Goal: Task Accomplishment & Management: Manage account settings

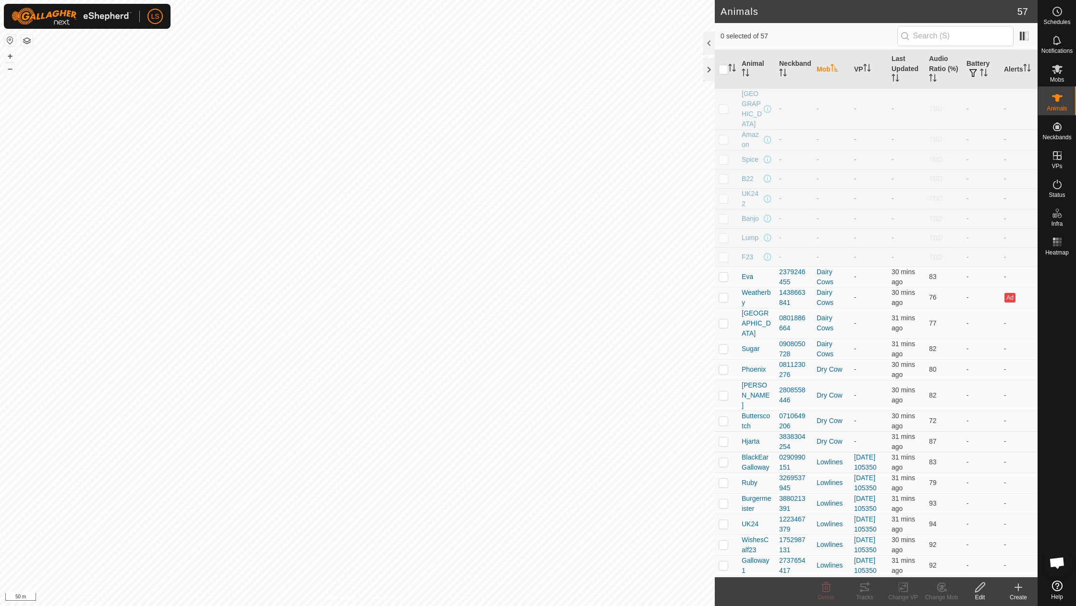
scroll to position [1032, 0]
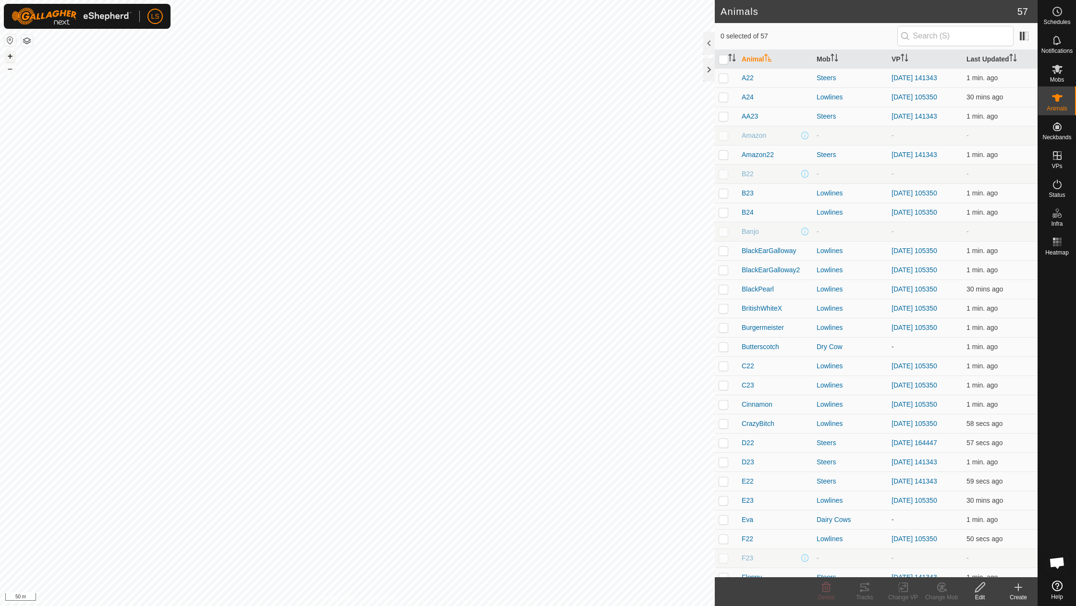
click at [11, 56] on button "+" at bounding box center [10, 56] width 12 height 12
click at [7, 68] on button "–" at bounding box center [10, 69] width 12 height 12
click at [9, 54] on button "+" at bounding box center [10, 56] width 12 height 12
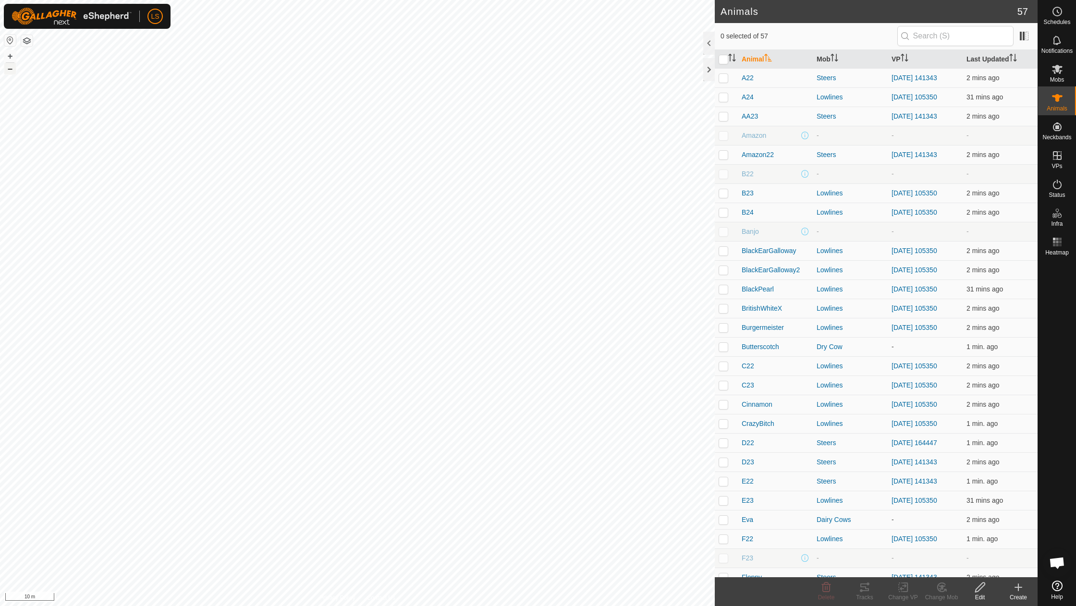
click at [10, 71] on button "–" at bounding box center [10, 69] width 12 height 12
click at [7, 69] on button "–" at bounding box center [10, 69] width 12 height 12
click at [10, 70] on button "–" at bounding box center [10, 69] width 12 height 12
click at [8, 56] on button "+" at bounding box center [10, 56] width 12 height 12
click at [7, 55] on button "+" at bounding box center [10, 56] width 12 height 12
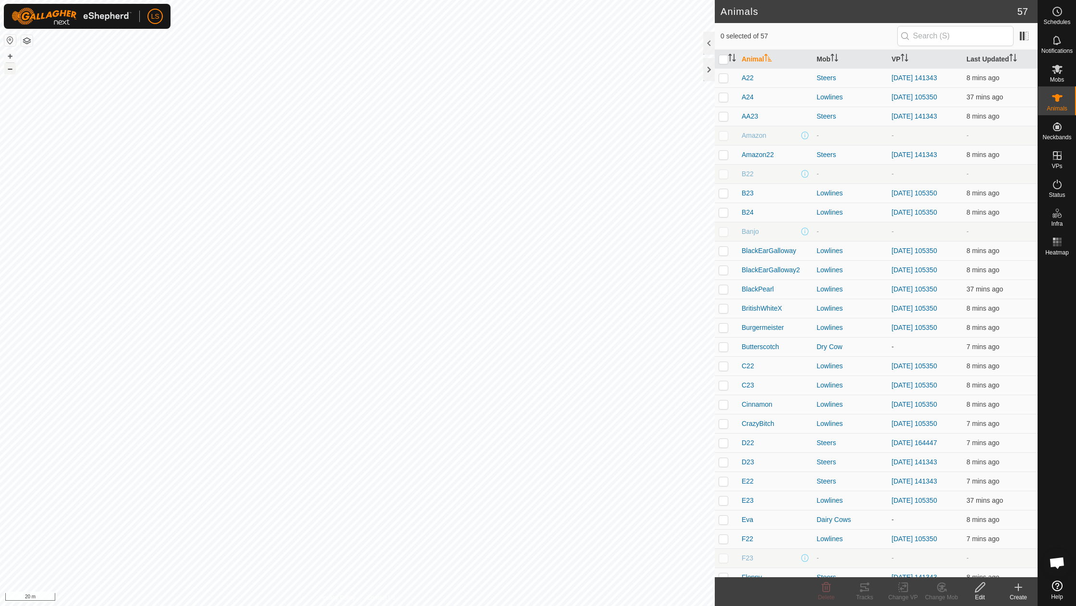
click at [6, 69] on button "–" at bounding box center [10, 69] width 12 height 12
click at [10, 70] on button "–" at bounding box center [10, 69] width 12 height 12
click at [12, 54] on button "+" at bounding box center [10, 56] width 12 height 12
click at [997, 159] on link "In Rotation" at bounding box center [996, 155] width 82 height 19
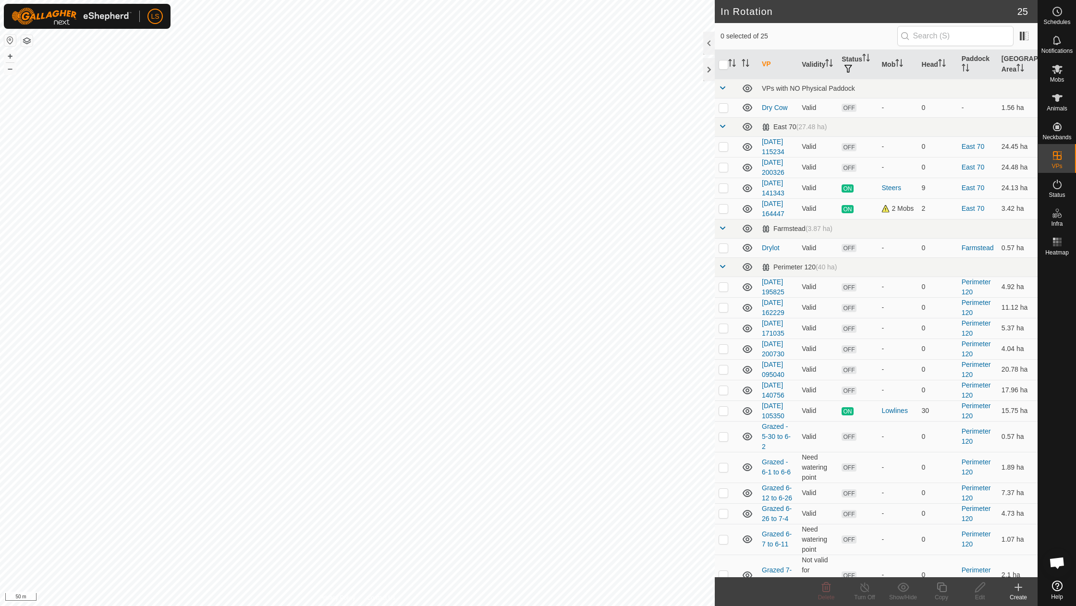
click at [1020, 592] on icon at bounding box center [1018, 588] width 12 height 12
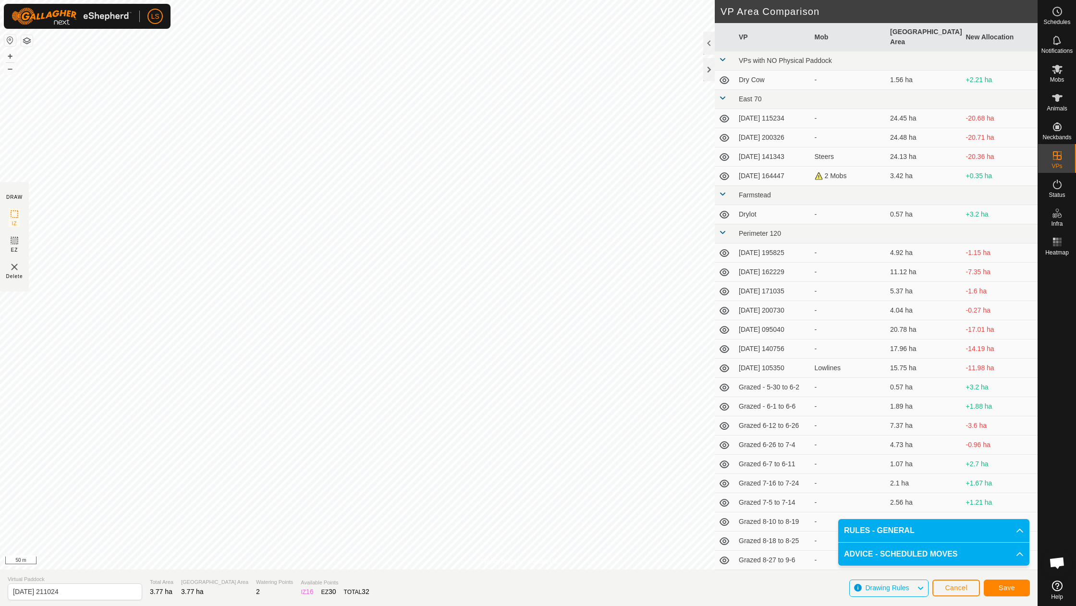
click at [1011, 586] on span "Save" at bounding box center [1006, 588] width 16 height 8
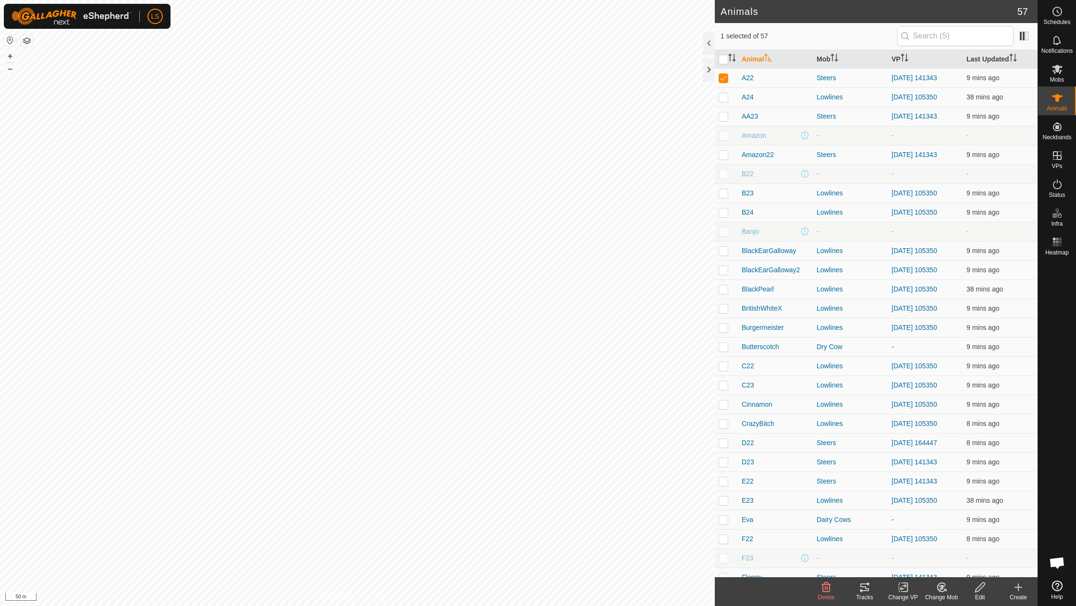
click at [944, 590] on icon at bounding box center [941, 588] width 12 height 12
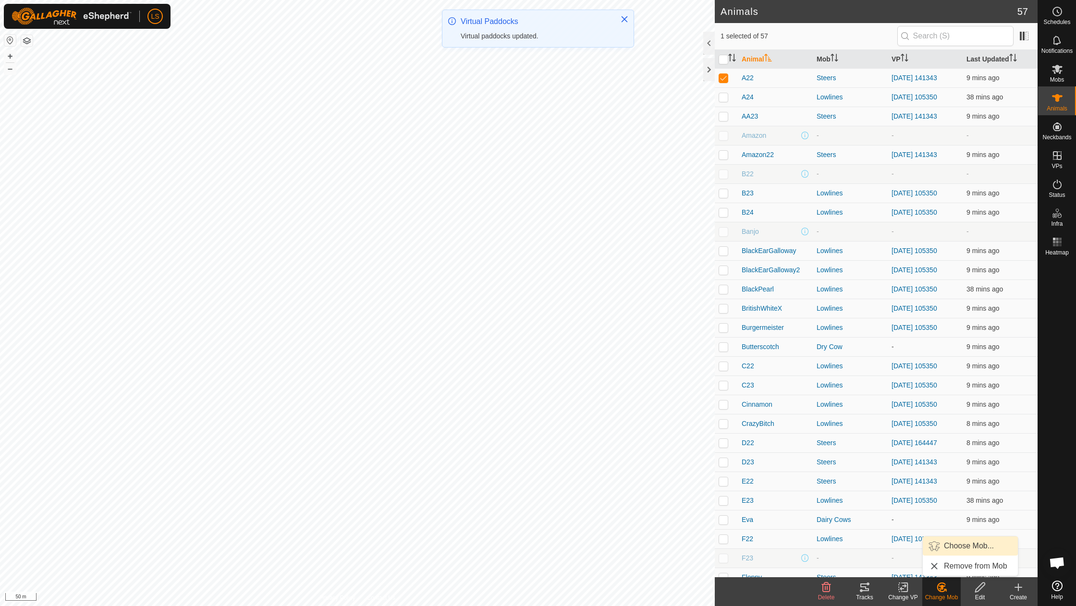
click at [965, 543] on link "Choose Mob..." at bounding box center [970, 545] width 95 height 19
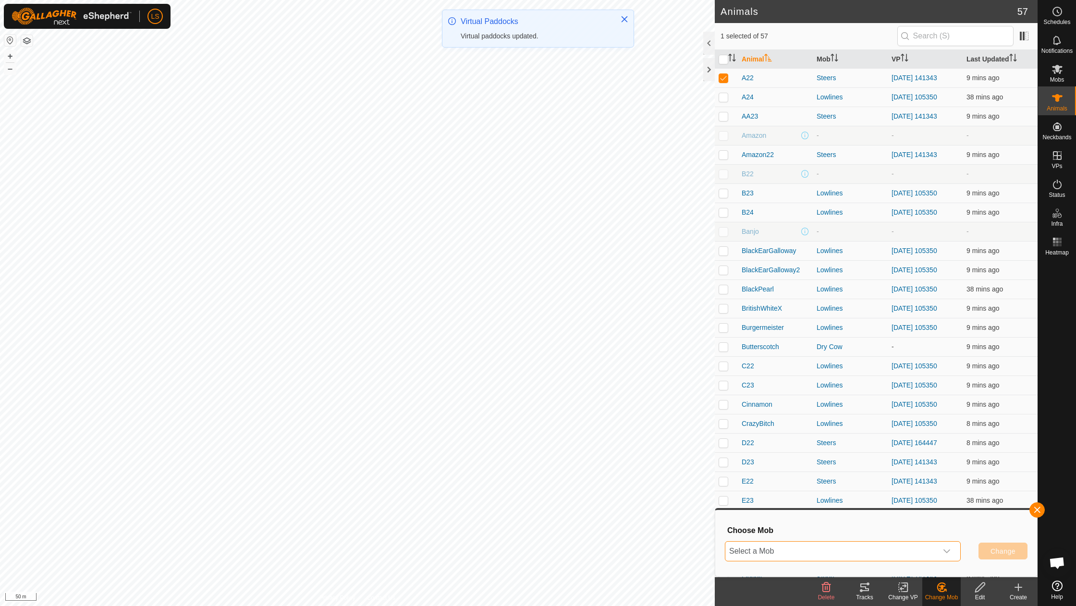
click at [882, 547] on span "Select a Mob" at bounding box center [831, 551] width 212 height 19
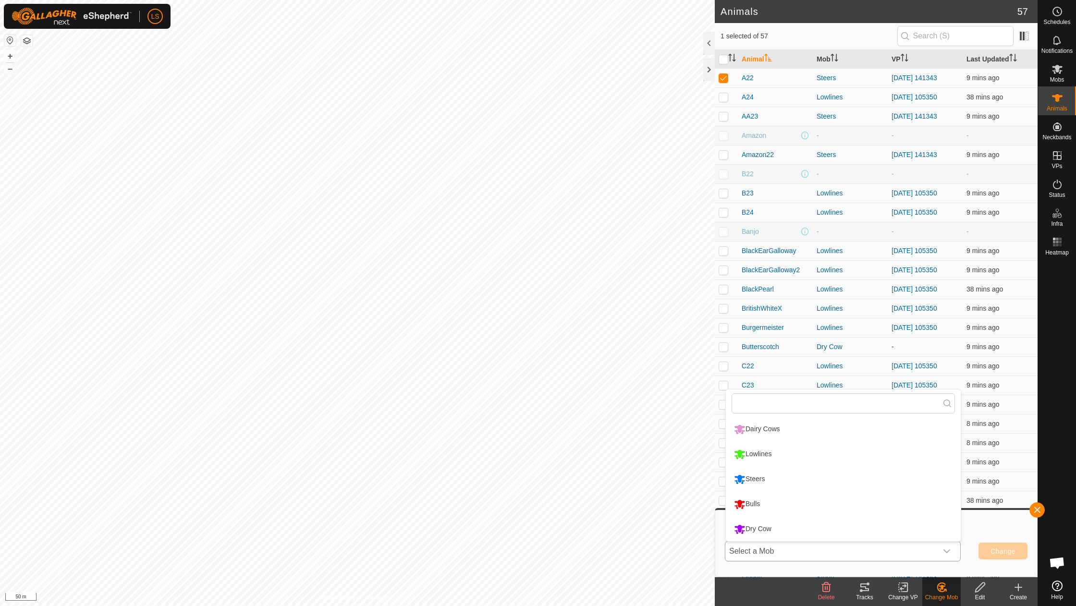
click at [780, 456] on li "Lowlines" at bounding box center [843, 454] width 235 height 24
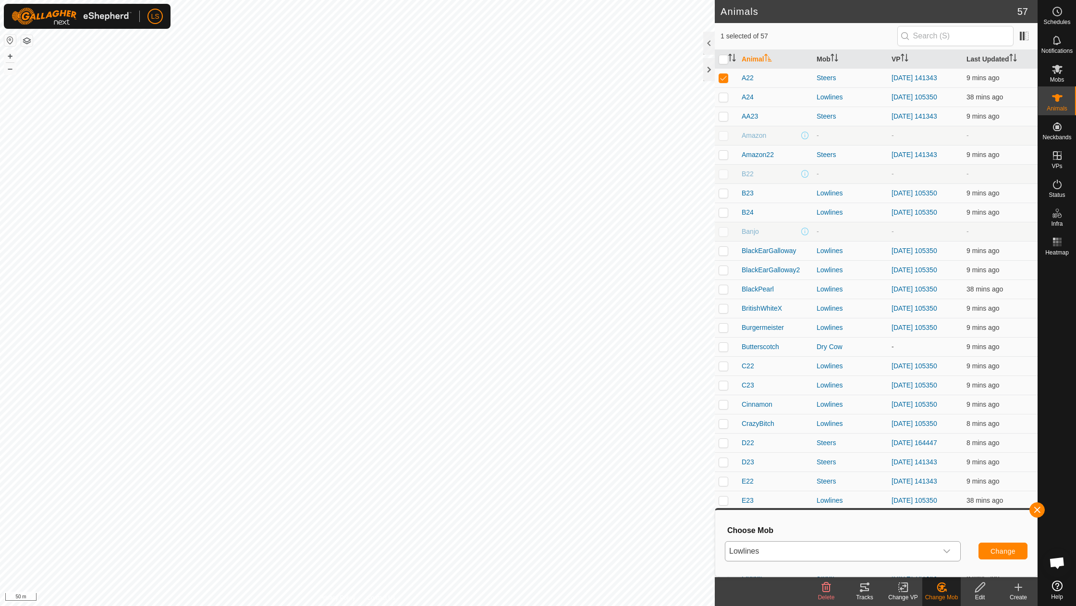
click at [1011, 551] on span "Change" at bounding box center [1002, 551] width 25 height 8
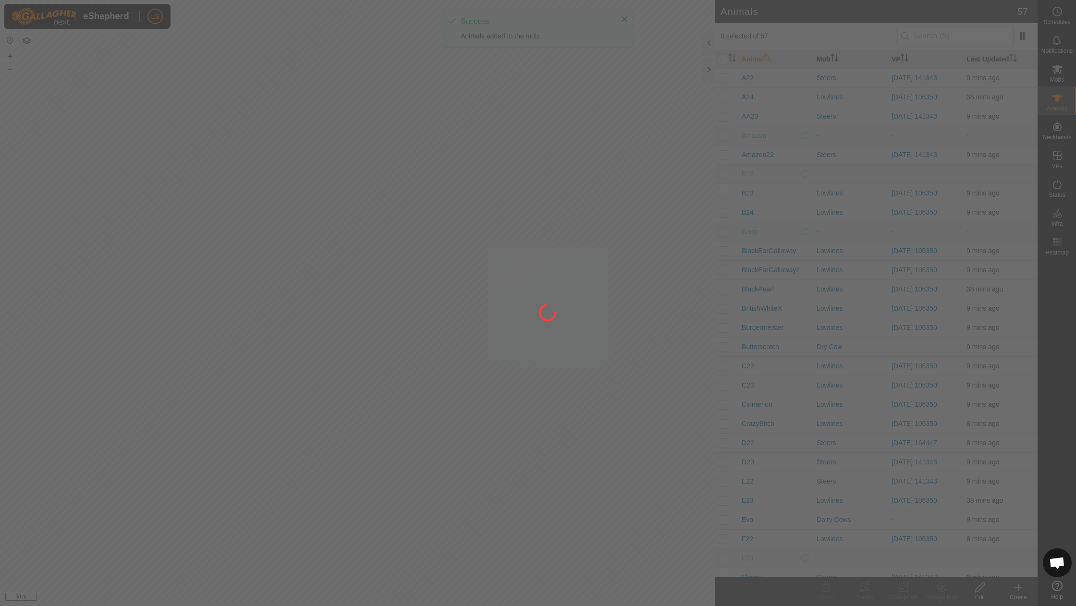
checkbox input "false"
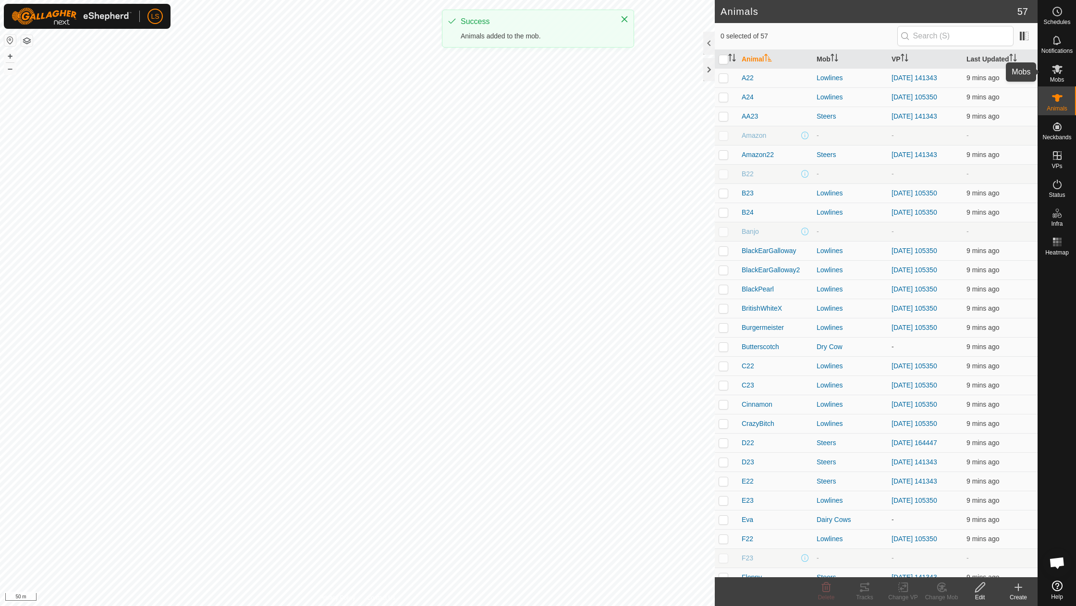
click at [1067, 70] on div "Mobs" at bounding box center [1057, 72] width 38 height 29
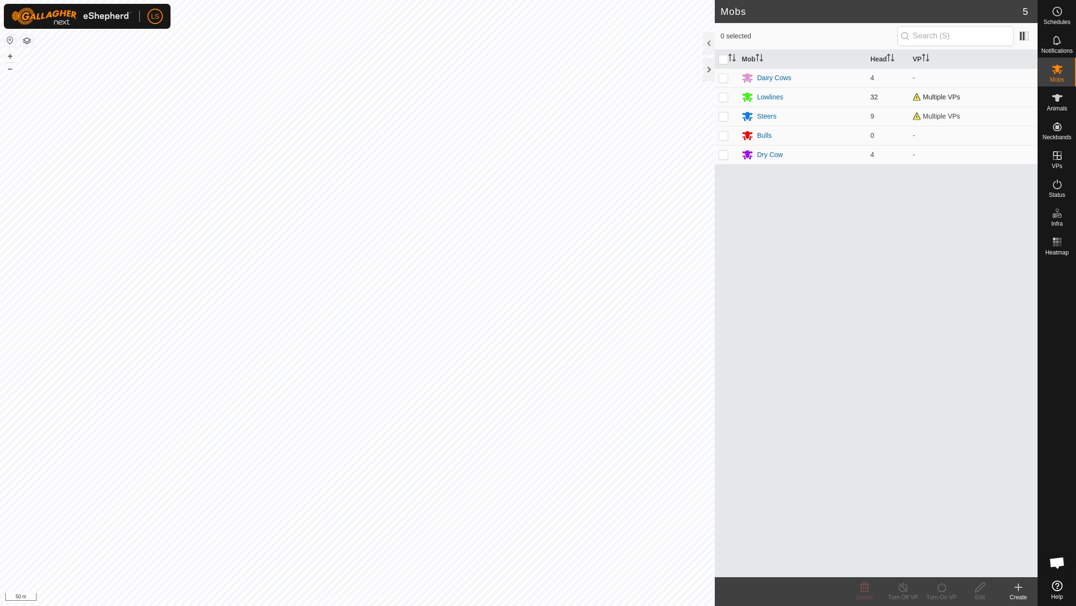
click at [718, 98] on p-checkbox at bounding box center [723, 97] width 10 height 8
click at [725, 93] on p-checkbox at bounding box center [723, 97] width 10 height 8
checkbox input "false"
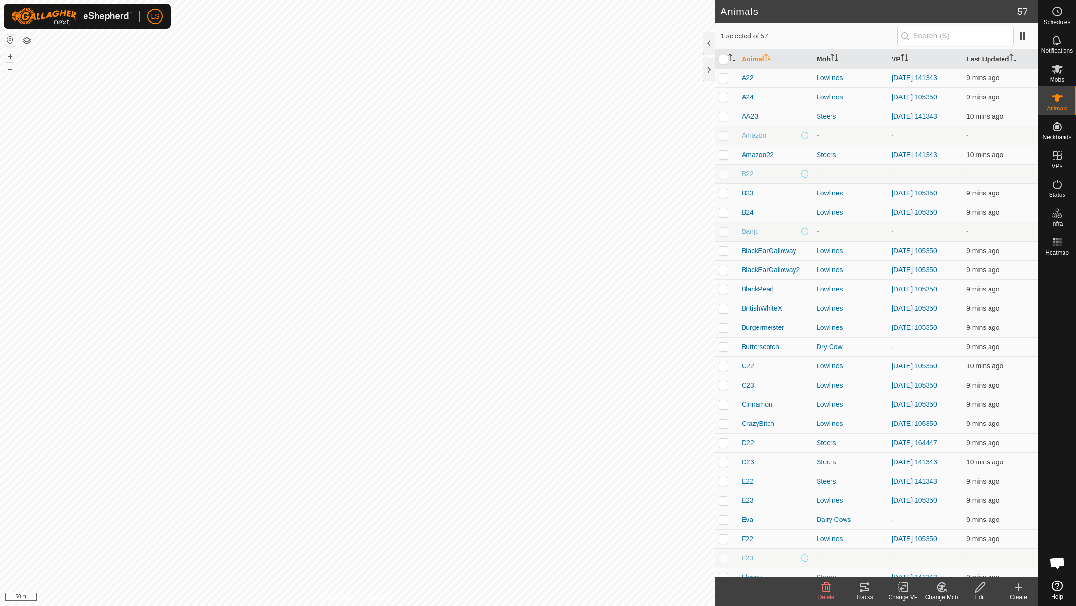
click at [942, 587] on icon at bounding box center [941, 587] width 7 height 5
click at [966, 546] on link "Choose Mob..." at bounding box center [970, 545] width 95 height 19
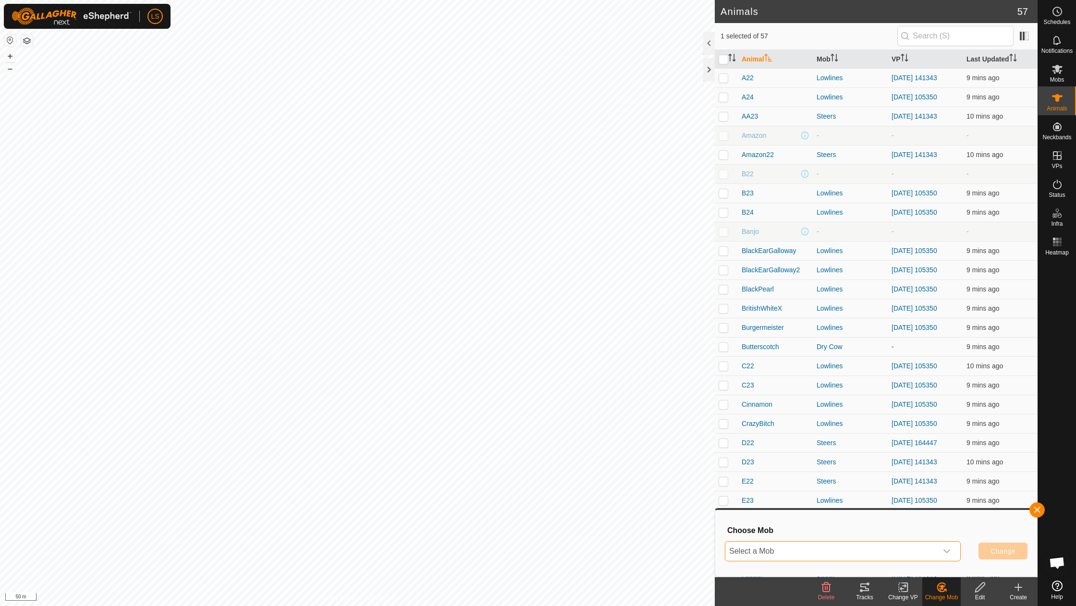
click at [854, 553] on span "Select a Mob" at bounding box center [831, 551] width 212 height 19
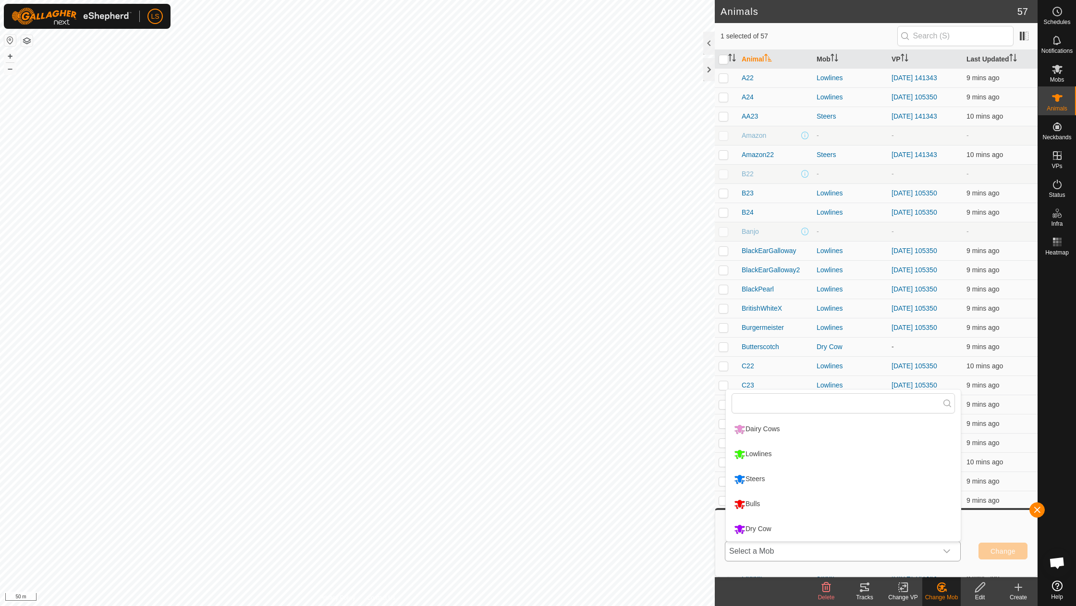
click at [784, 478] on li "Steers" at bounding box center [843, 479] width 235 height 24
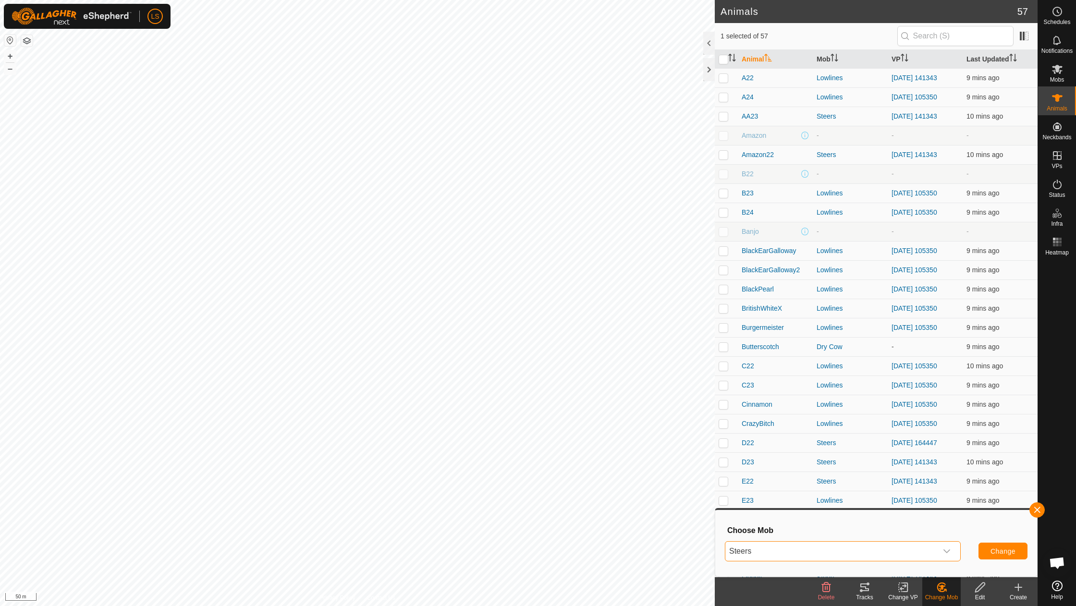
click at [1009, 554] on span "Change" at bounding box center [1002, 551] width 25 height 8
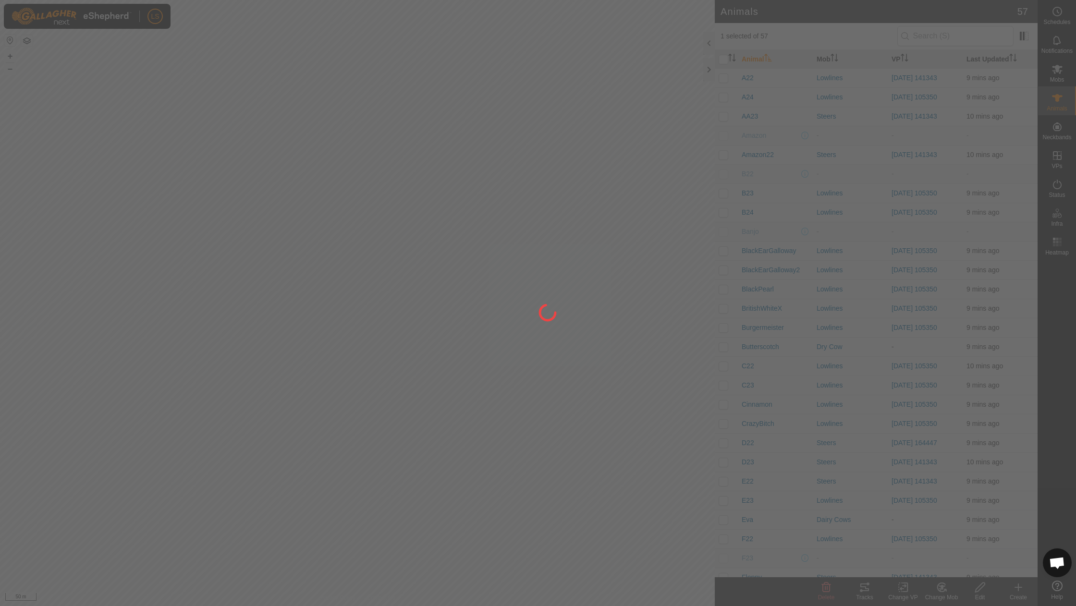
checkbox input "false"
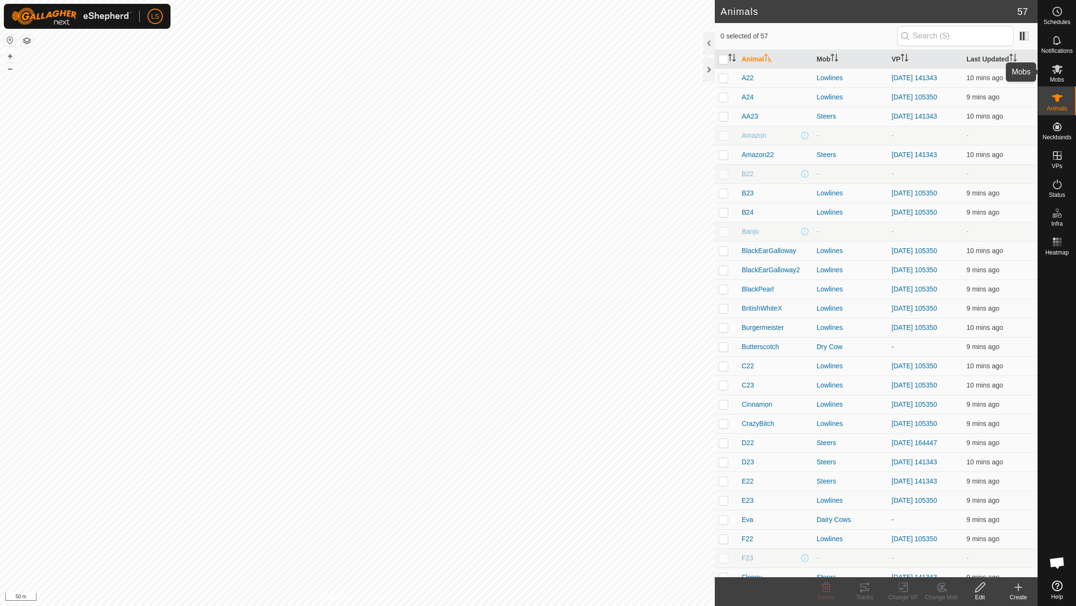
click at [1067, 71] on div "Mobs" at bounding box center [1057, 72] width 38 height 29
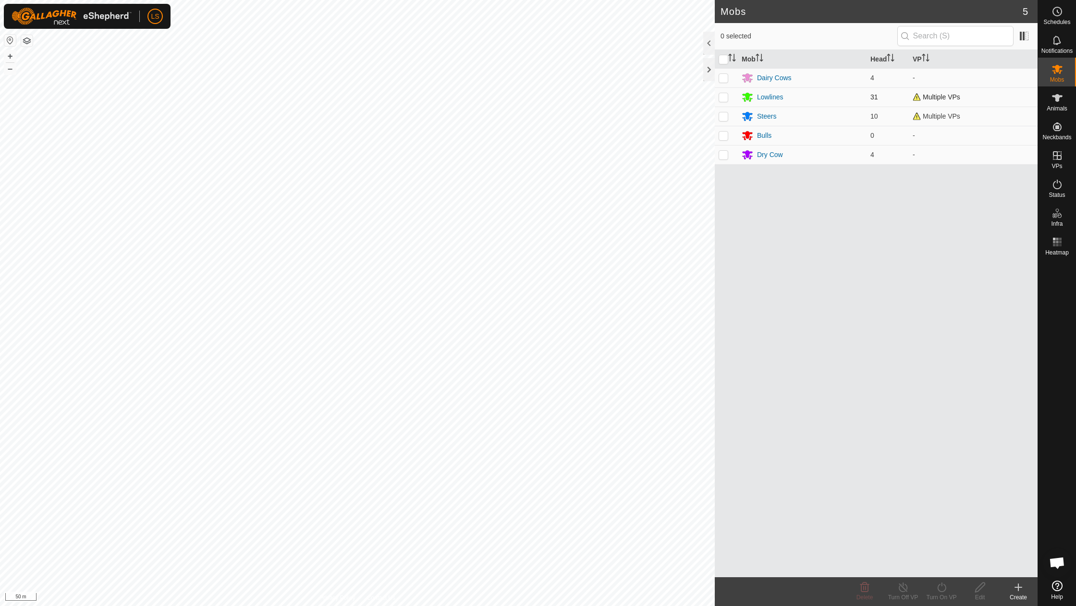
click at [724, 98] on p-checkbox at bounding box center [723, 97] width 10 height 8
checkbox input "true"
click at [940, 589] on icon at bounding box center [941, 588] width 12 height 12
click at [951, 567] on link "Now" at bounding box center [970, 566] width 95 height 19
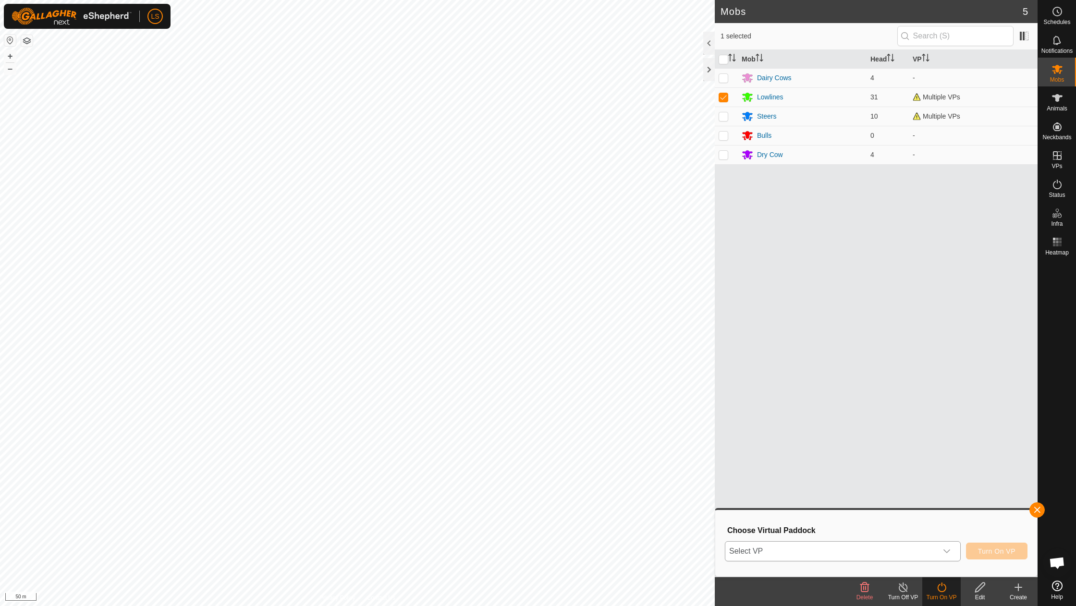
click at [943, 554] on icon "dropdown trigger" at bounding box center [947, 551] width 8 height 8
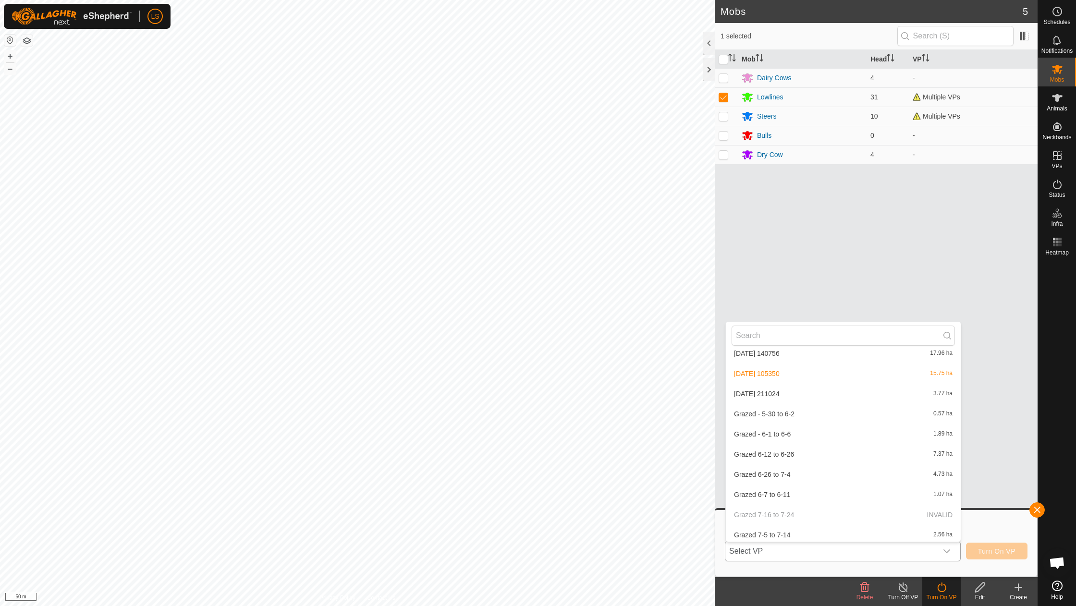
scroll to position [296, 0]
click at [783, 409] on li "[DATE] 211024 3.77 ha" at bounding box center [843, 413] width 235 height 19
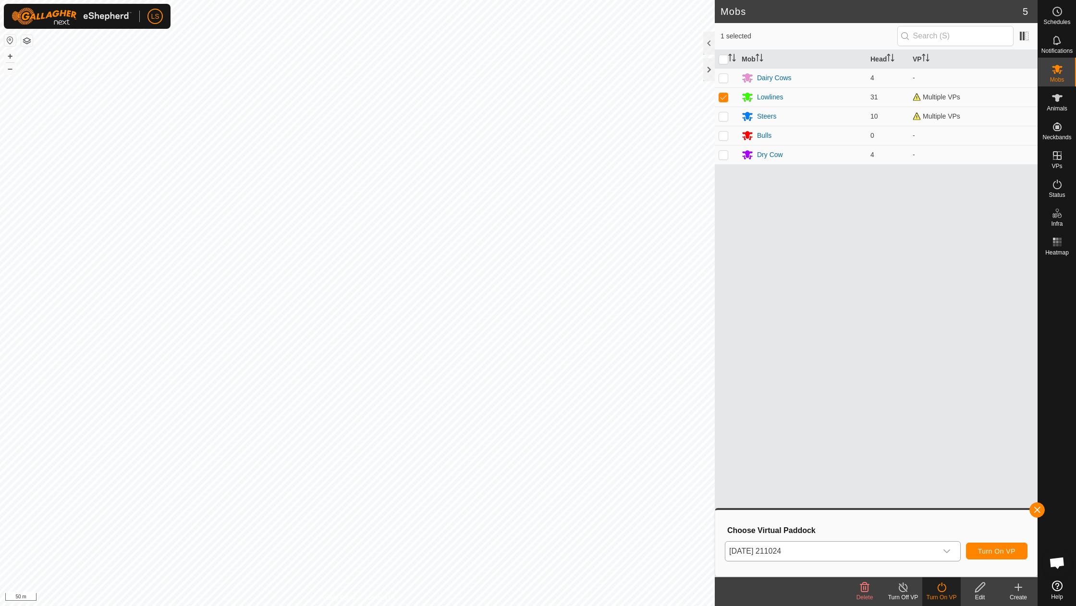
click at [991, 551] on span "Turn On VP" at bounding box center [996, 551] width 37 height 8
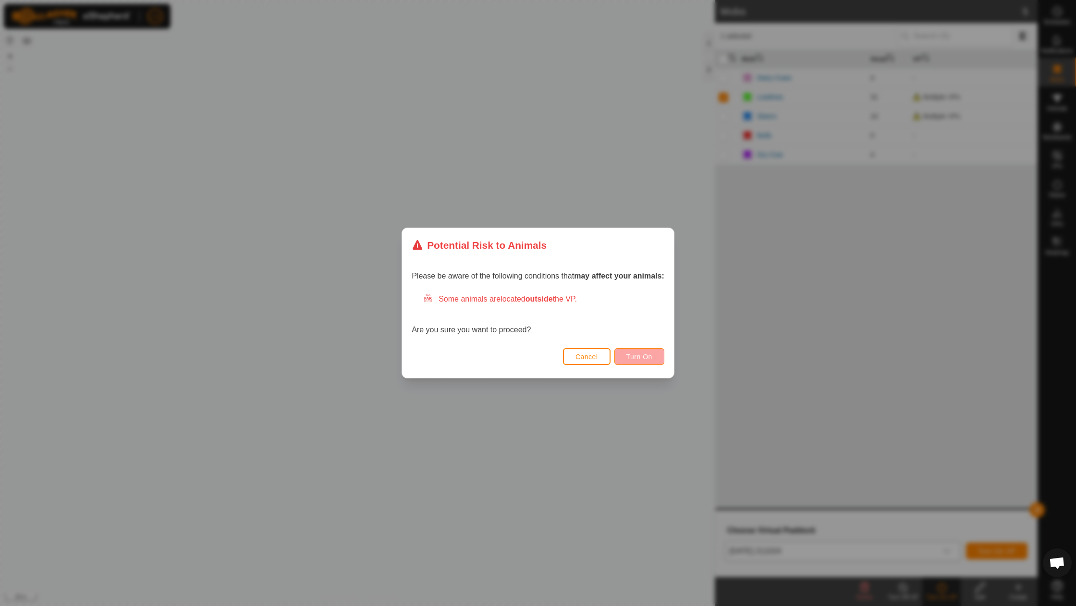
click at [642, 363] on button "Turn On" at bounding box center [639, 356] width 50 height 17
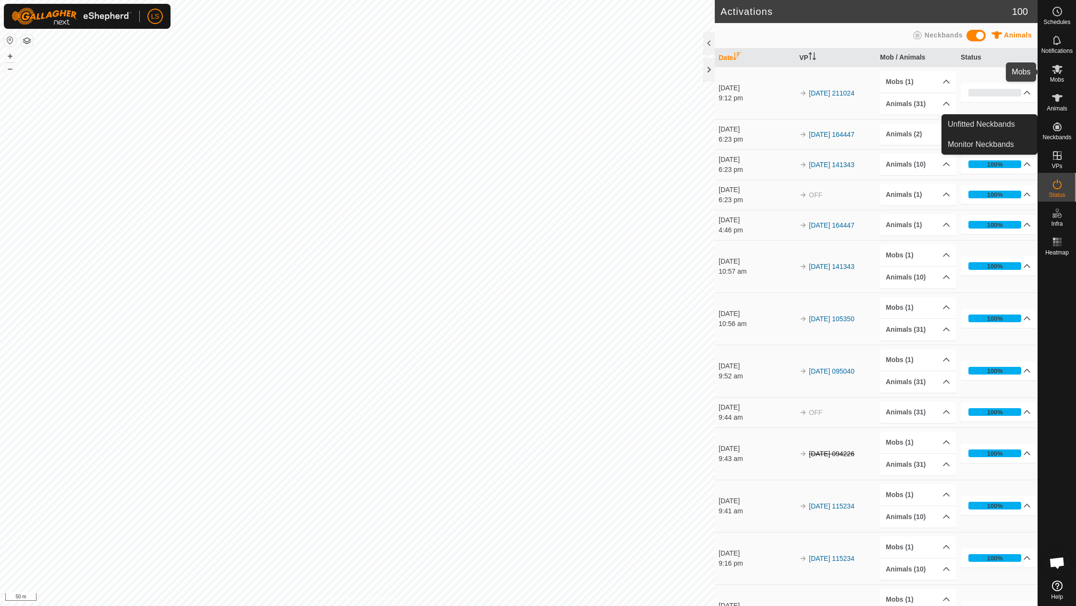
click at [1058, 77] on span "Mobs" at bounding box center [1057, 80] width 14 height 6
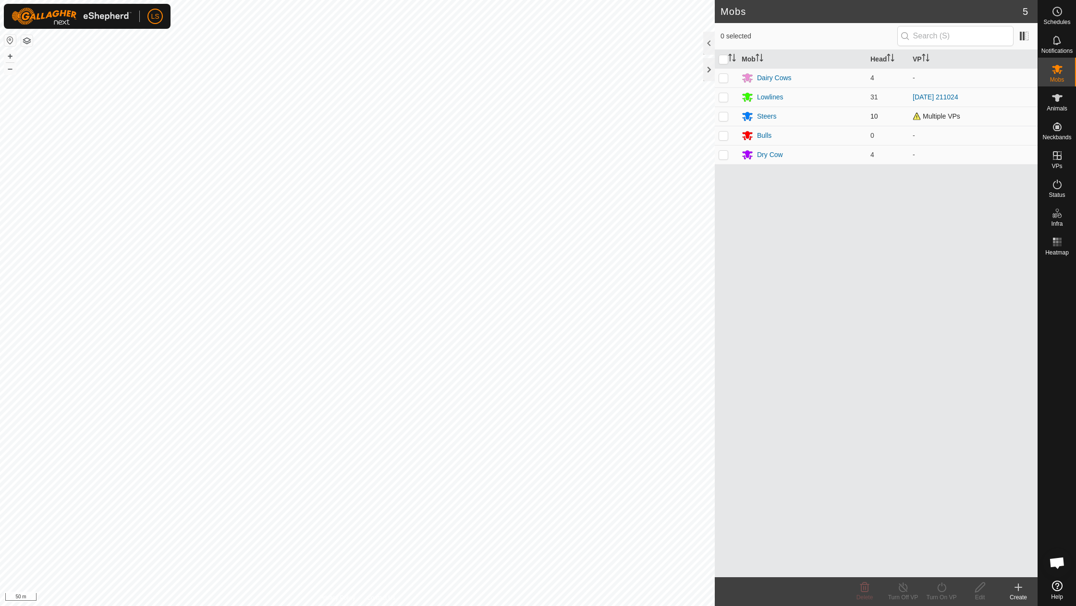
click at [725, 116] on p-checkbox at bounding box center [723, 116] width 10 height 8
checkbox input "true"
click at [944, 590] on icon at bounding box center [941, 588] width 12 height 12
click at [944, 569] on link "Now" at bounding box center [970, 566] width 95 height 19
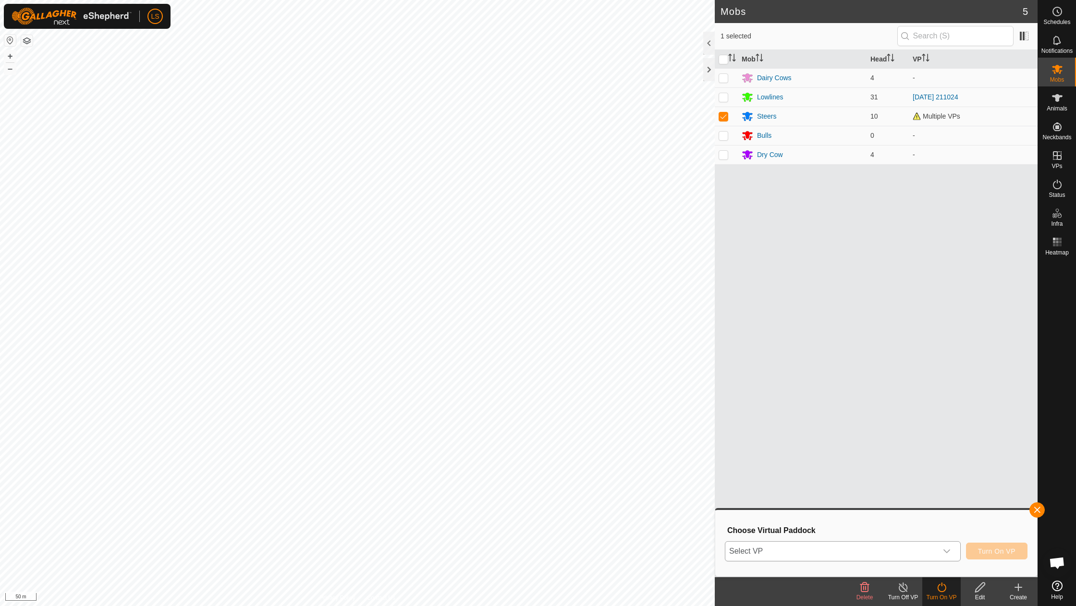
click at [954, 546] on div "dropdown trigger" at bounding box center [946, 551] width 19 height 19
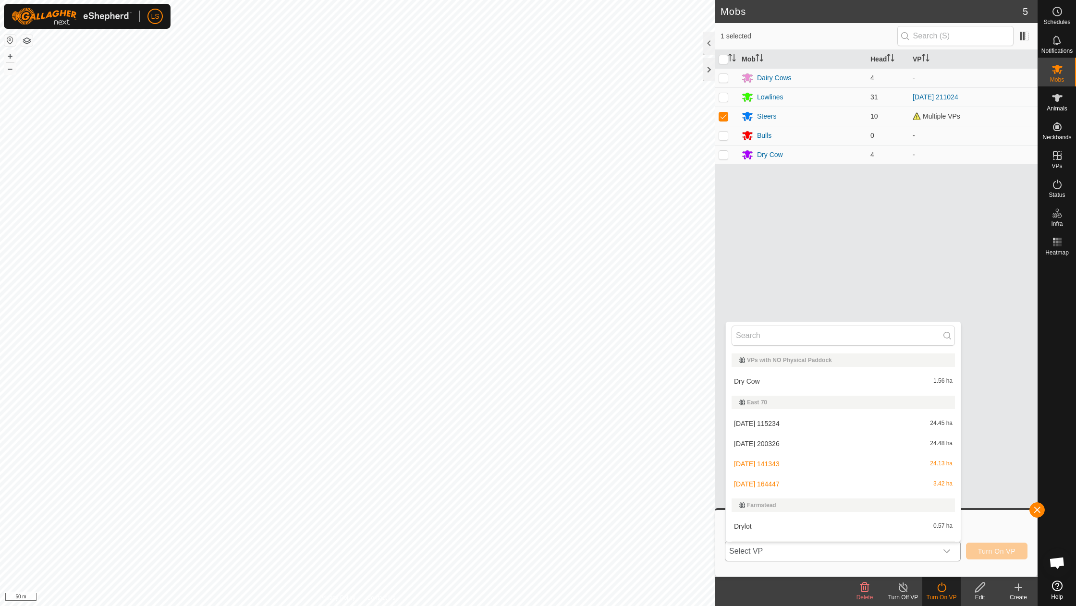
click at [850, 463] on li "[DATE] 141343 24.13 ha" at bounding box center [843, 463] width 235 height 19
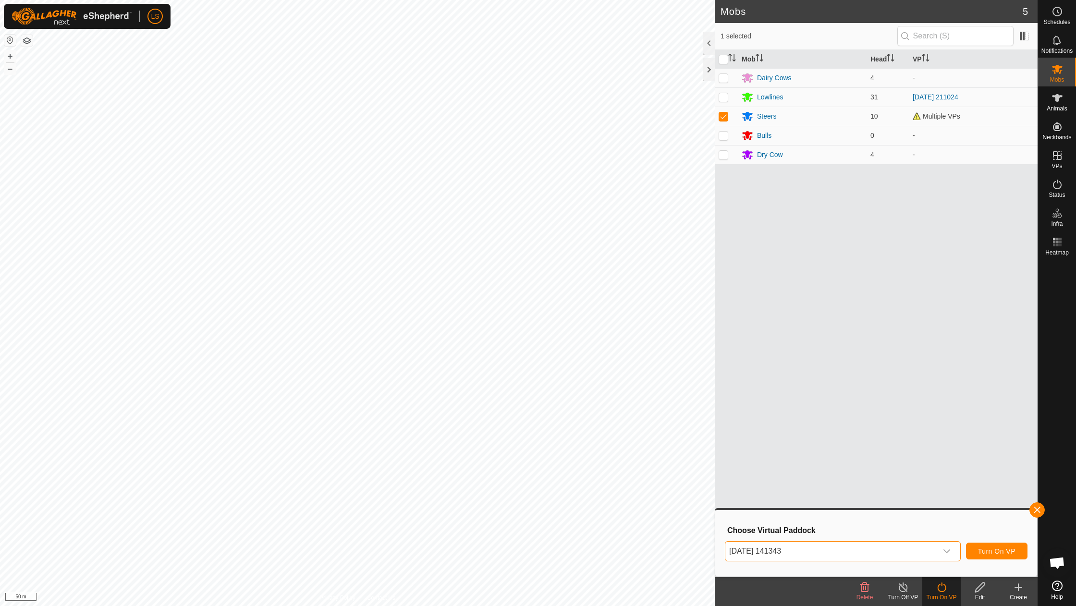
click at [1005, 548] on span "Turn On VP" at bounding box center [996, 551] width 37 height 8
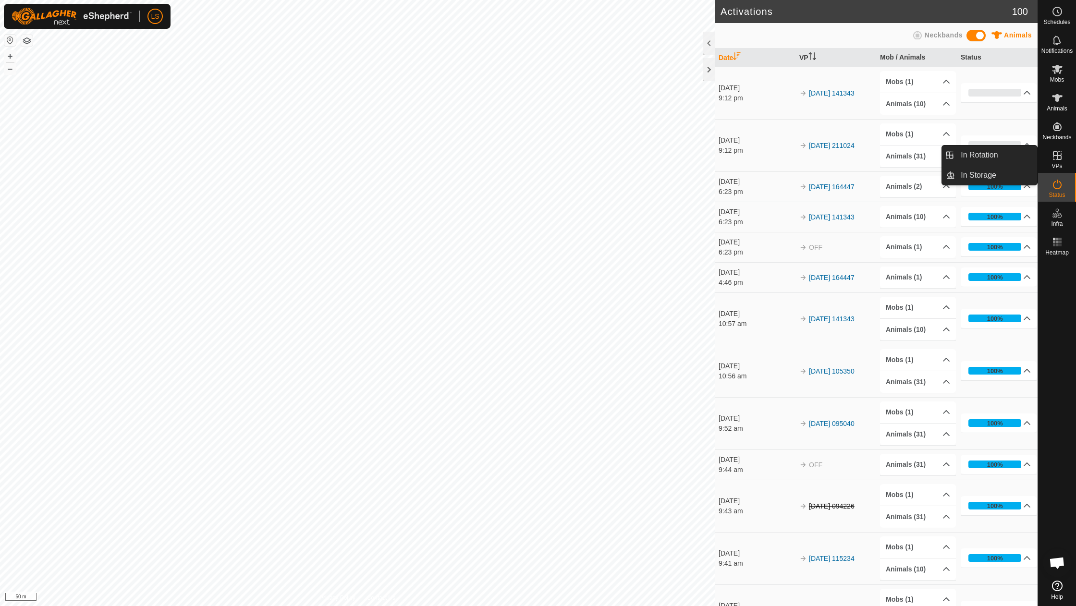
click at [1061, 158] on icon at bounding box center [1057, 156] width 12 height 12
click at [1007, 158] on link "In Rotation" at bounding box center [996, 155] width 82 height 19
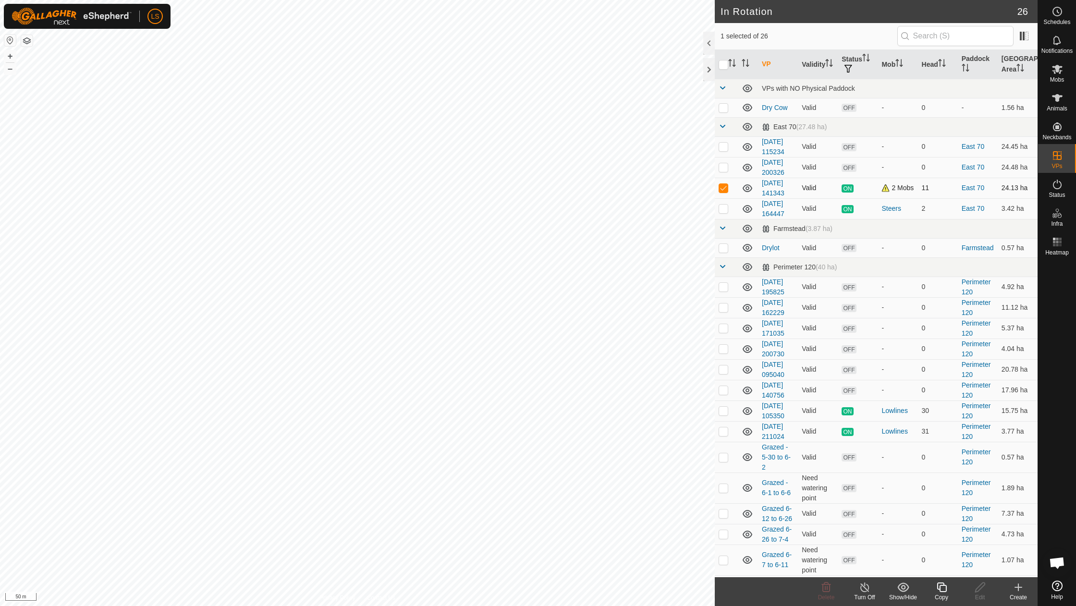
click at [723, 185] on p-checkbox at bounding box center [723, 188] width 10 height 8
checkbox input "false"
click at [723, 208] on p-checkbox at bounding box center [723, 209] width 10 height 8
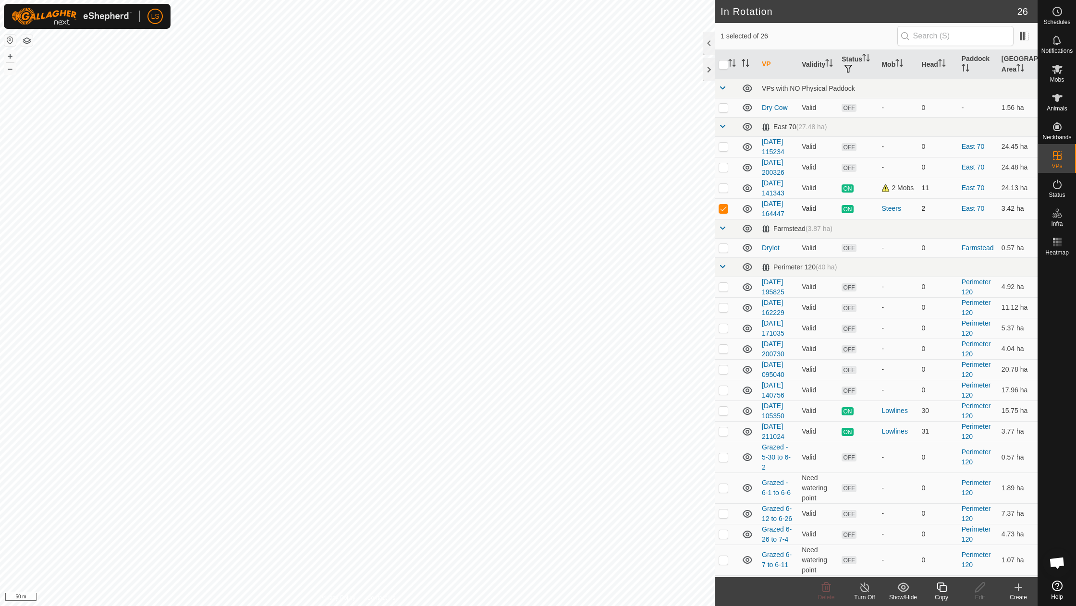
click at [723, 207] on p-checkbox at bounding box center [723, 209] width 10 height 8
checkbox input "false"
click at [725, 187] on p-checkbox at bounding box center [723, 188] width 10 height 8
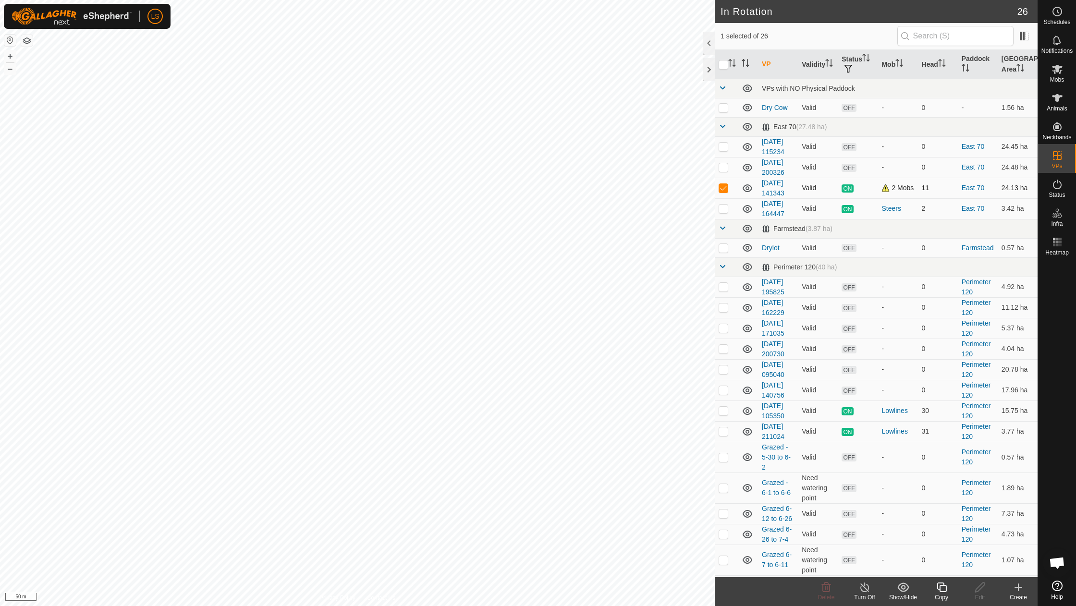
click at [725, 188] on p-checkbox at bounding box center [723, 188] width 10 height 8
checkbox input "false"
click at [926, 206] on td "2" at bounding box center [938, 208] width 40 height 21
click at [922, 206] on td "2" at bounding box center [938, 208] width 40 height 21
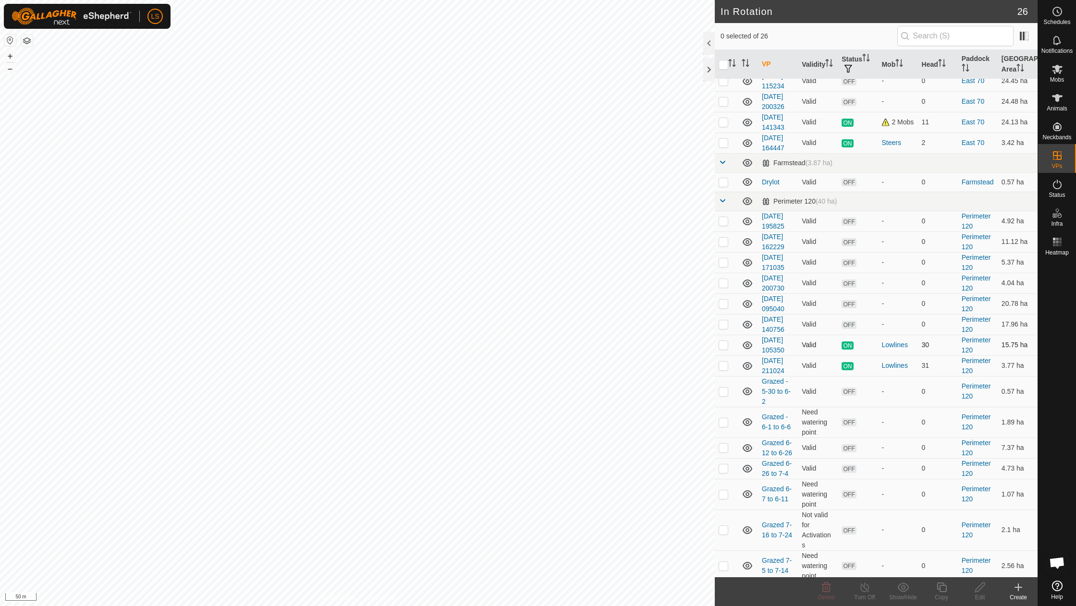
click at [723, 341] on p-checkbox at bounding box center [723, 345] width 10 height 8
checkbox input "false"
click at [725, 362] on p-checkbox at bounding box center [723, 366] width 10 height 8
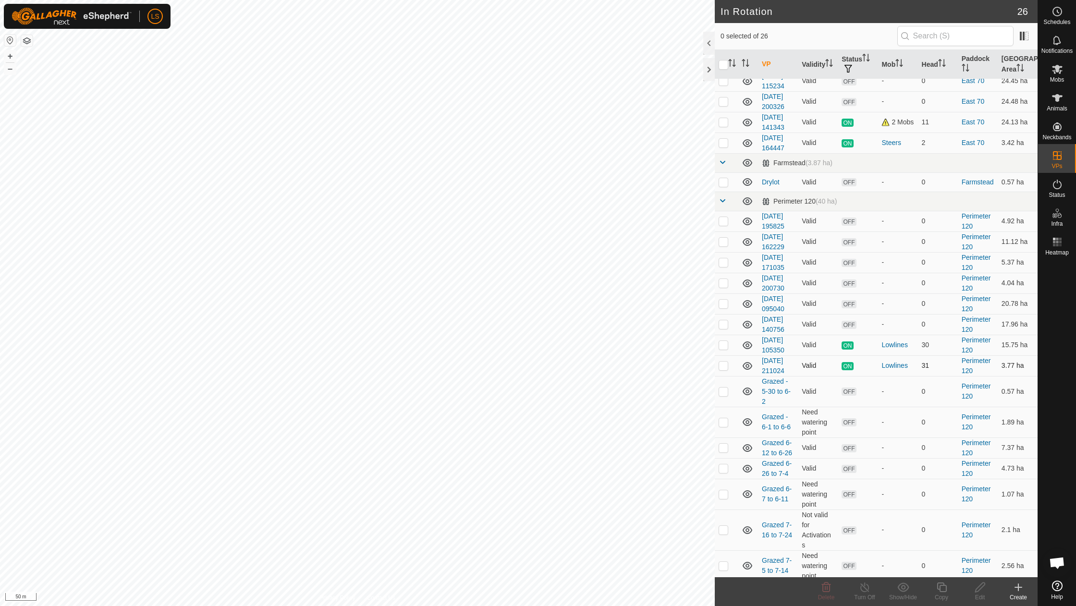
checkbox input "false"
click at [723, 341] on p-checkbox at bounding box center [723, 345] width 10 height 8
checkbox input "true"
click at [862, 590] on icon at bounding box center [865, 588] width 12 height 12
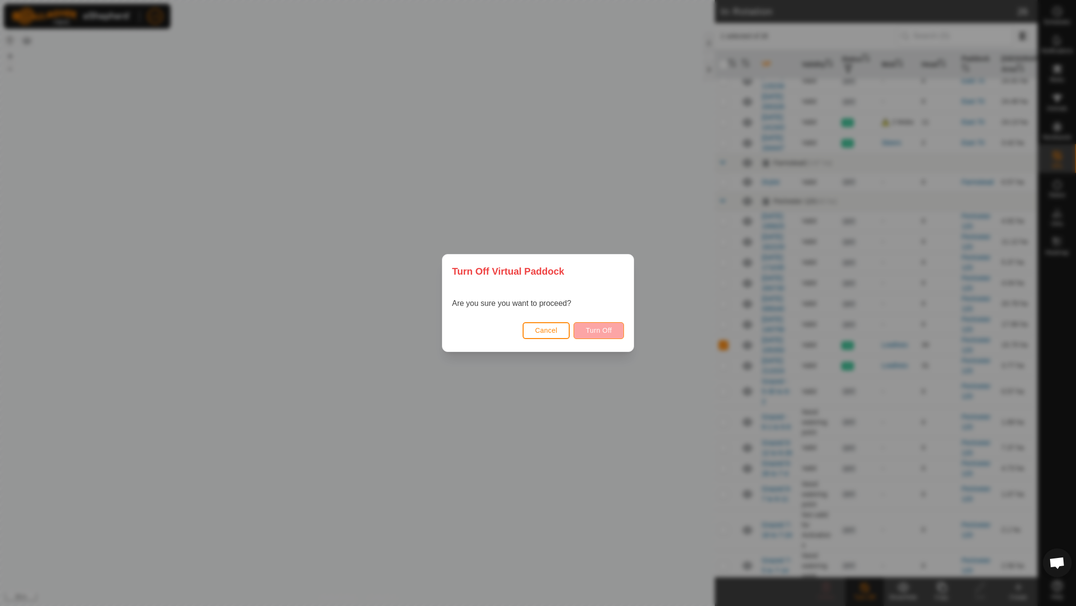
click at [606, 335] on button "Turn Off" at bounding box center [598, 330] width 50 height 17
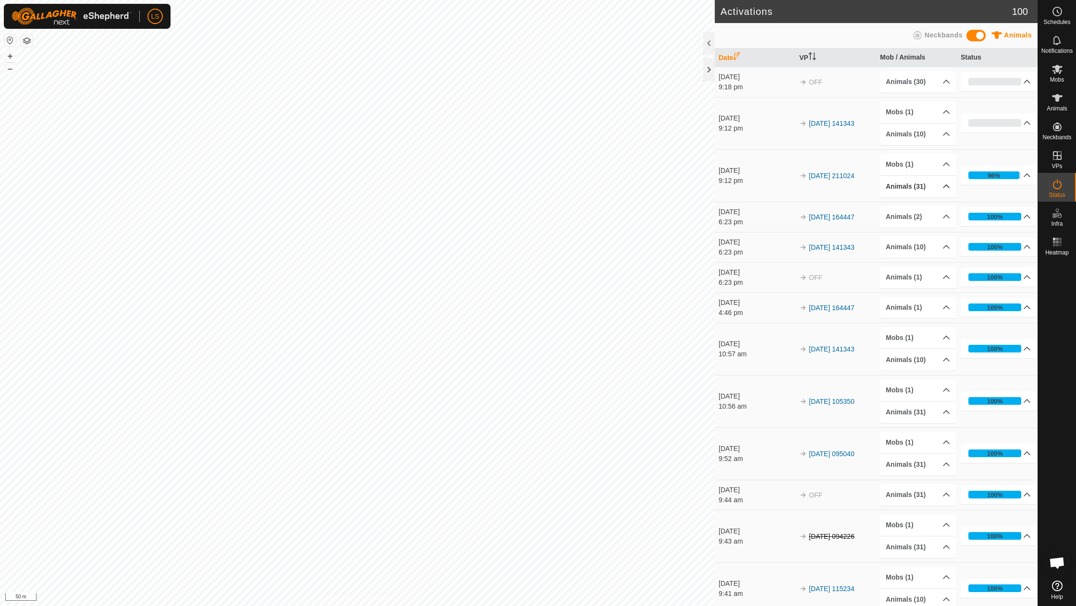
click at [946, 183] on p-accordion-header "Animals (31)" at bounding box center [918, 187] width 76 height 22
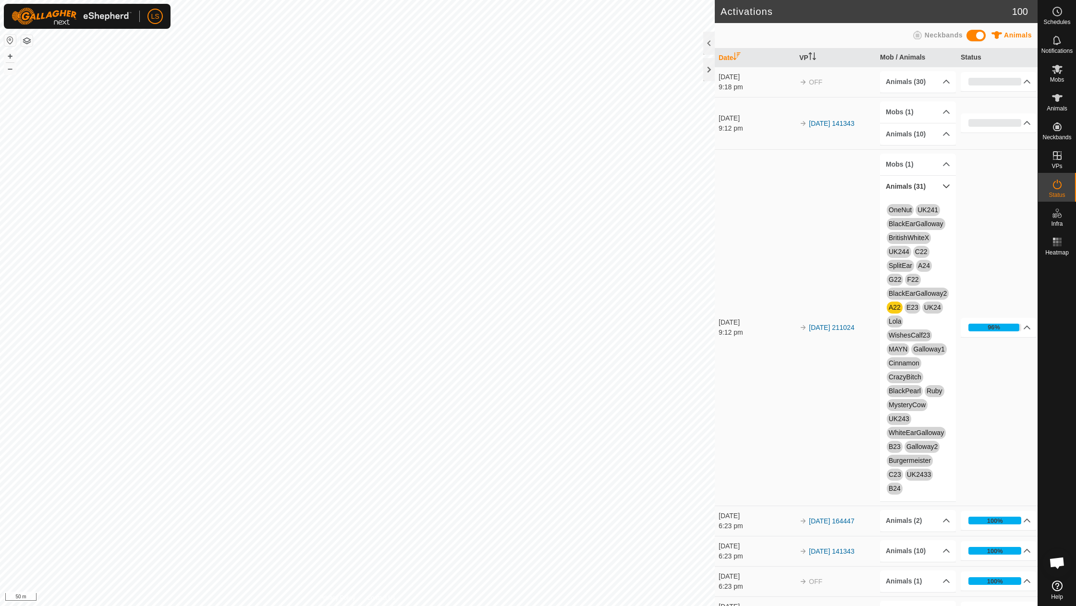
click at [944, 186] on p-accordion-header "Animals (31)" at bounding box center [918, 187] width 76 height 22
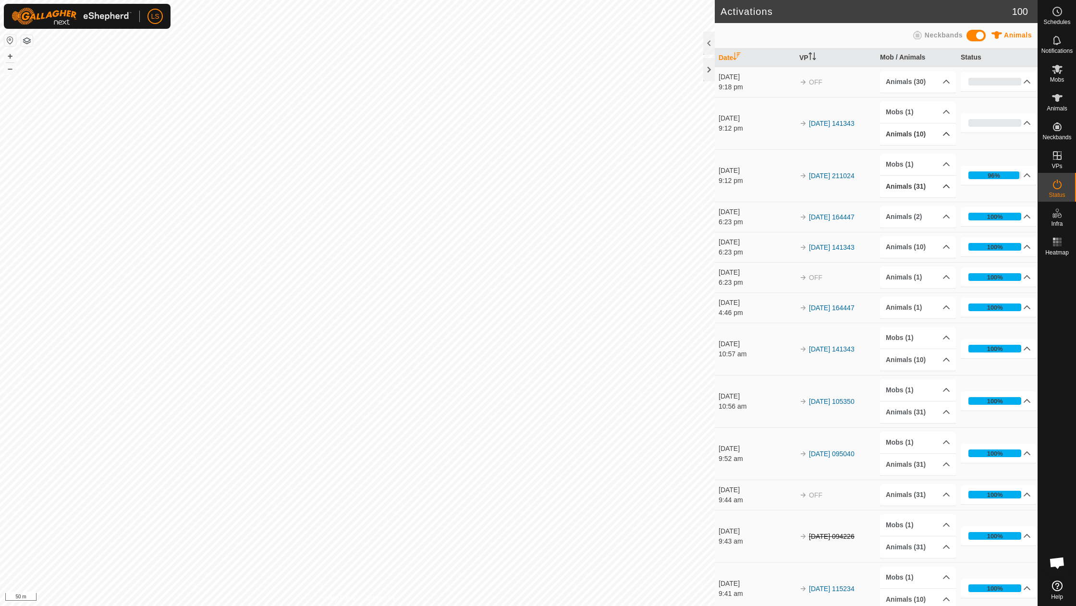
click at [948, 137] on p-accordion-header "Animals (10)" at bounding box center [918, 134] width 76 height 22
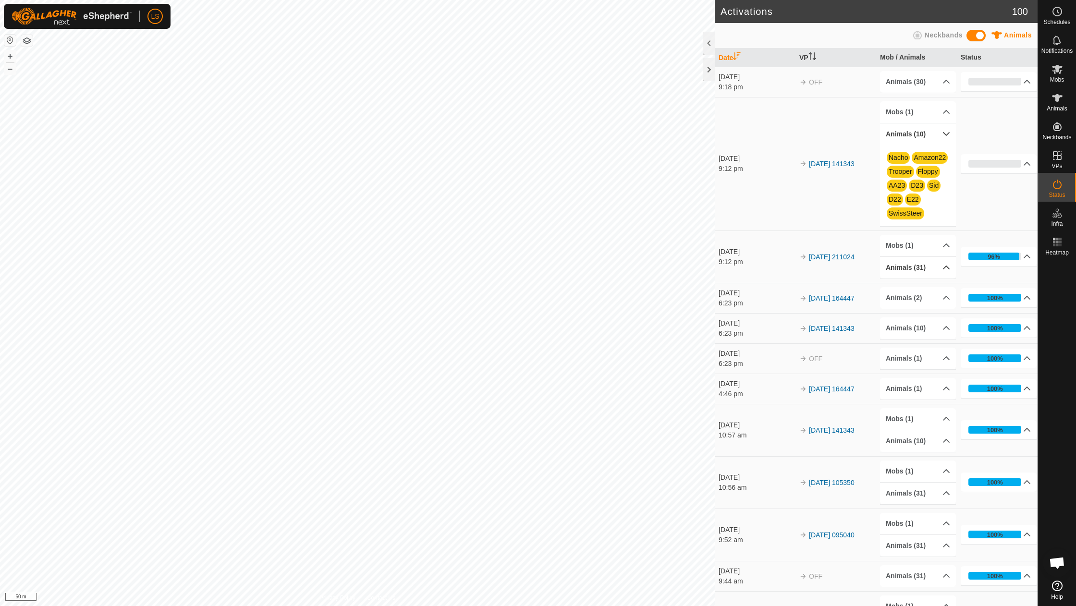
click at [947, 137] on p-accordion-header "Animals (10)" at bounding box center [918, 134] width 76 height 22
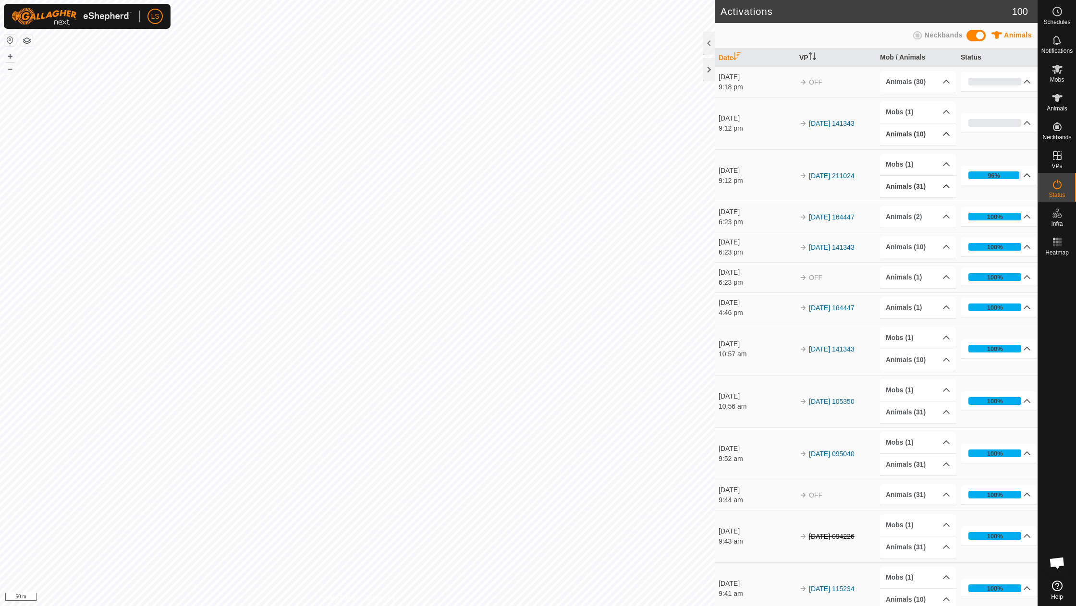
click at [1026, 174] on p-accordion-header "96%" at bounding box center [998, 175] width 76 height 19
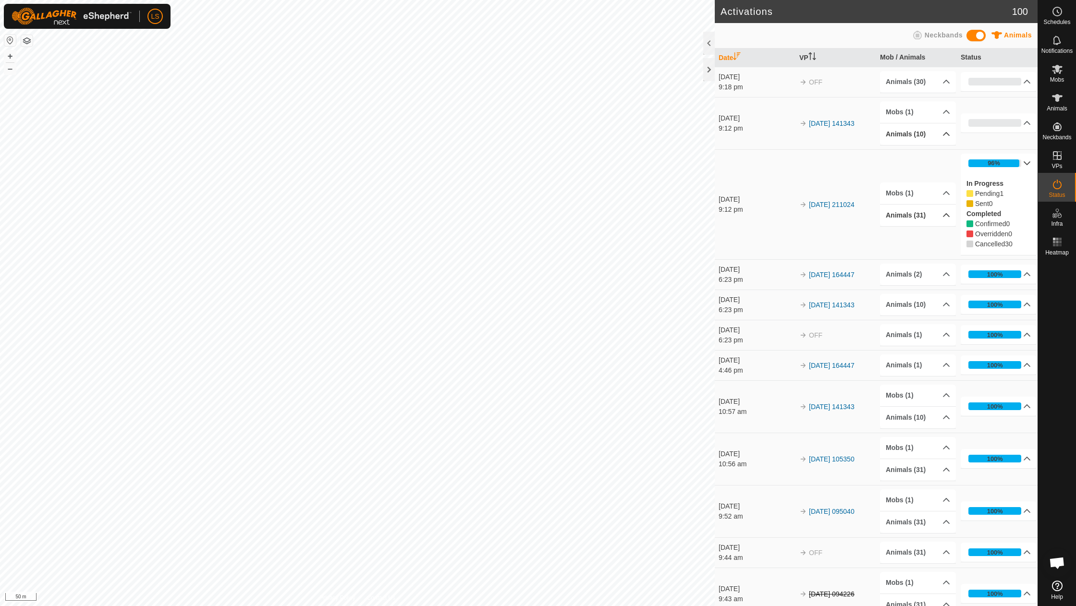
click at [950, 212] on p-accordion-header "Animals (31)" at bounding box center [918, 216] width 76 height 22
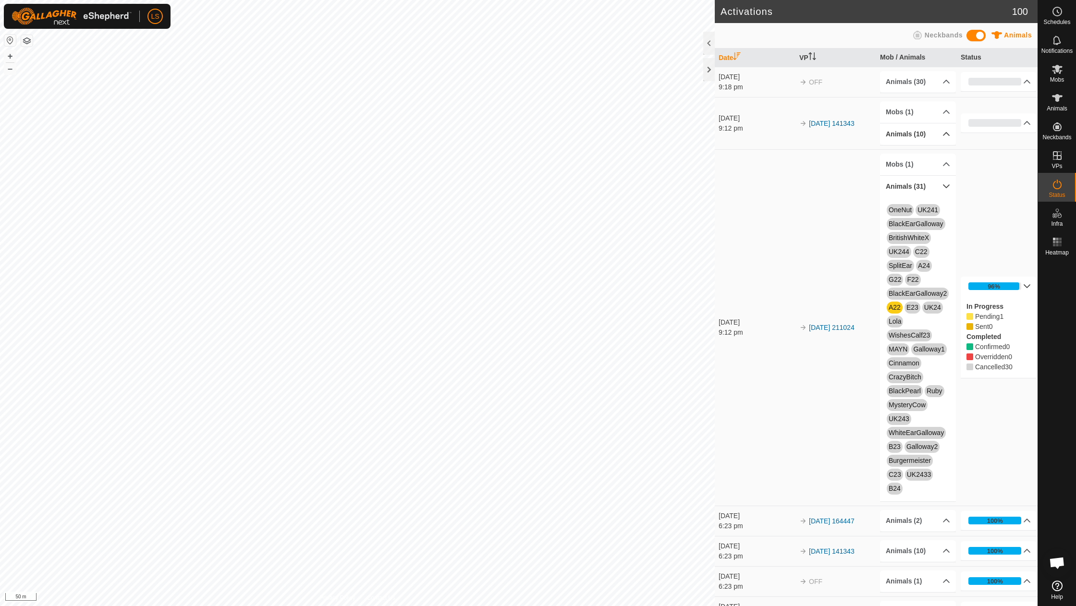
click at [942, 188] on p-accordion-header "Animals (31)" at bounding box center [918, 187] width 76 height 22
